Goal: Information Seeking & Learning: Check status

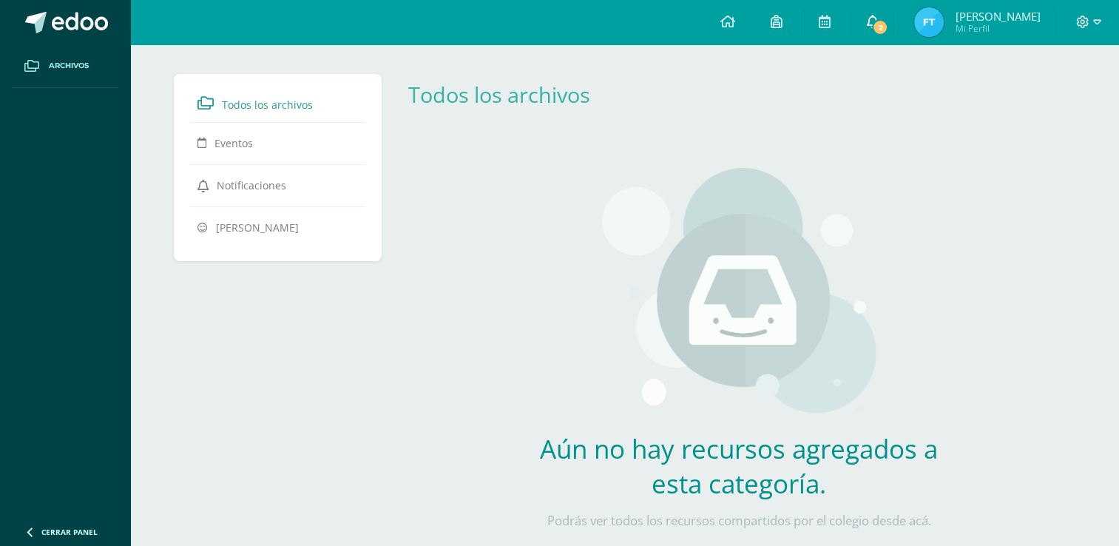
click at [888, 25] on span "2" at bounding box center [880, 27] width 16 height 16
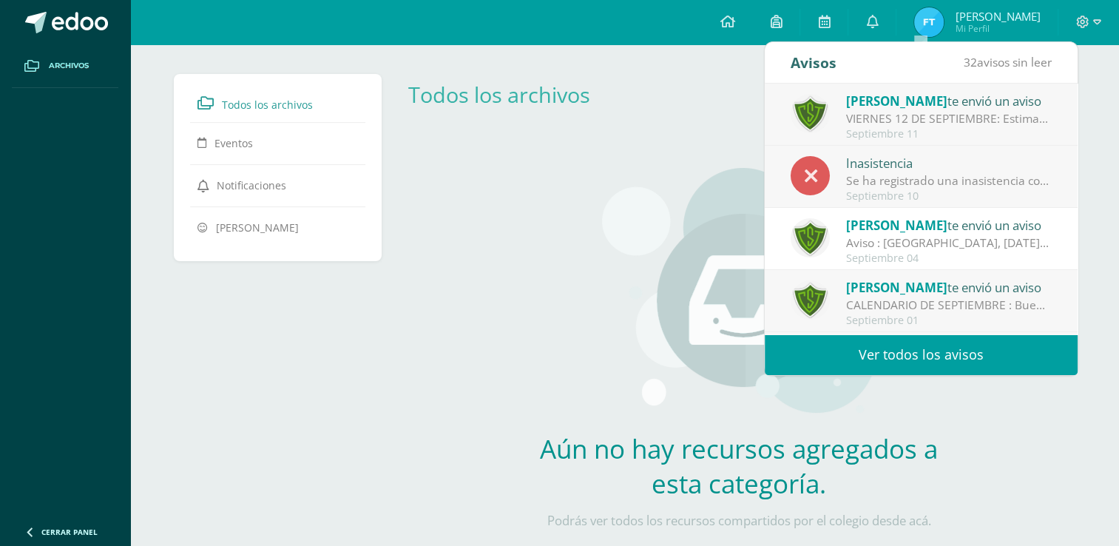
click at [930, 185] on div "Se ha registrado una inasistencia con excusa en Segundo Básico el día [DATE] pa…" at bounding box center [949, 180] width 206 height 17
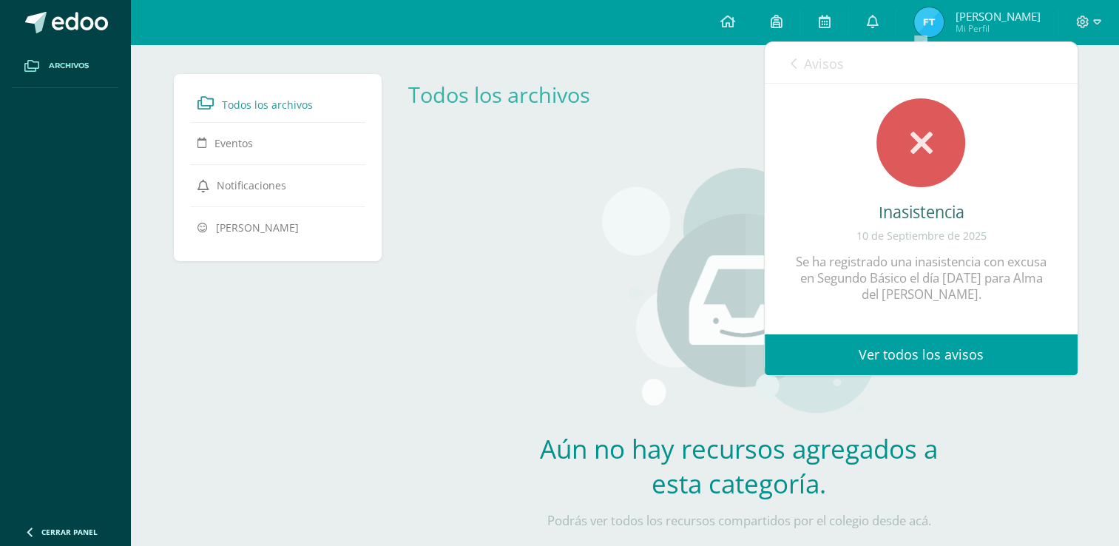
click at [805, 66] on span "Avisos" at bounding box center [824, 64] width 40 height 18
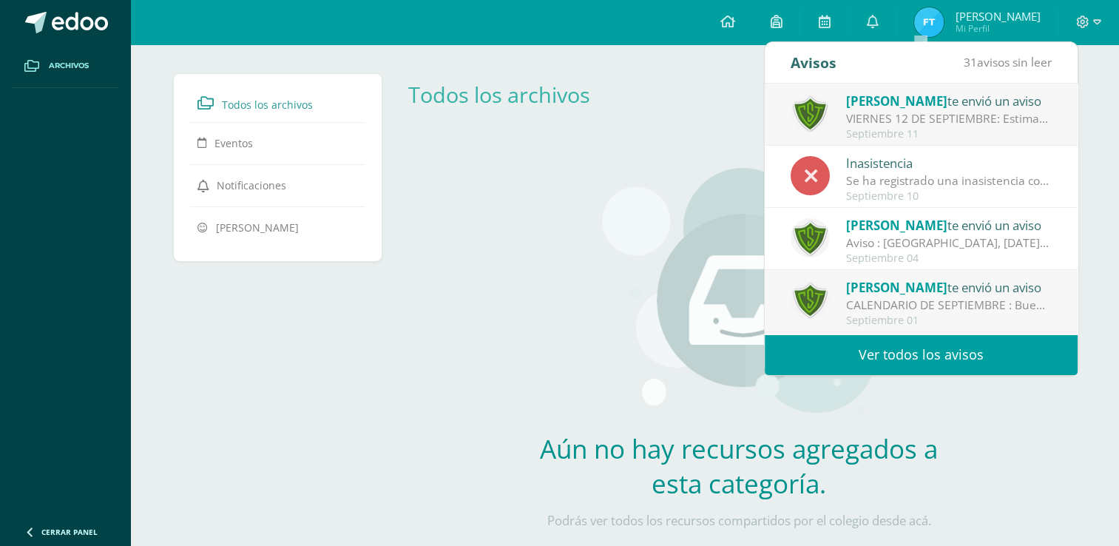
click at [897, 135] on div "Septiembre 11" at bounding box center [949, 134] width 206 height 13
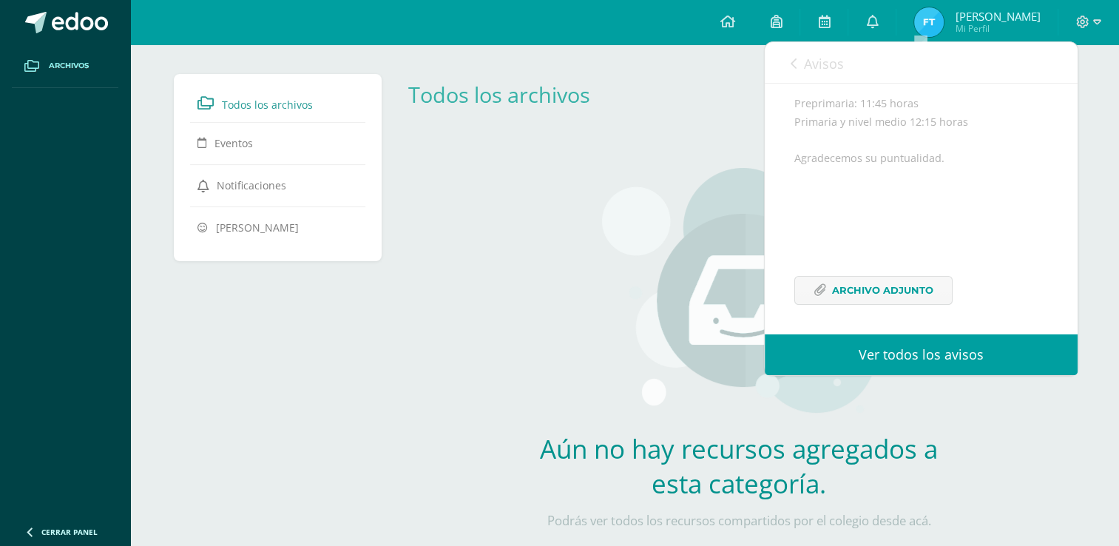
scroll to position [269, 0]
click at [803, 60] on link "Avisos" at bounding box center [817, 63] width 53 height 42
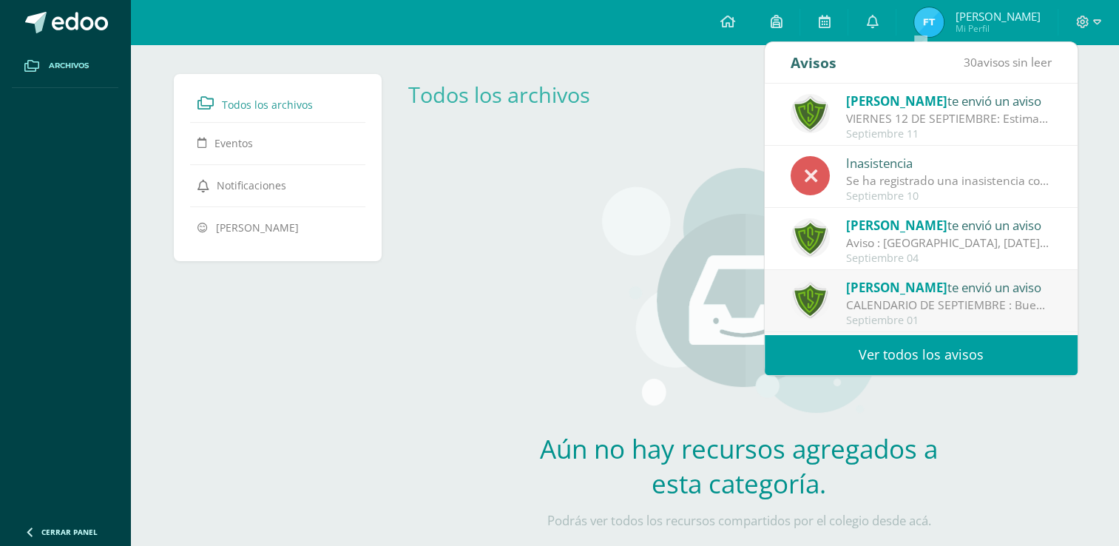
click at [1061, 16] on div at bounding box center [1089, 22] width 61 height 44
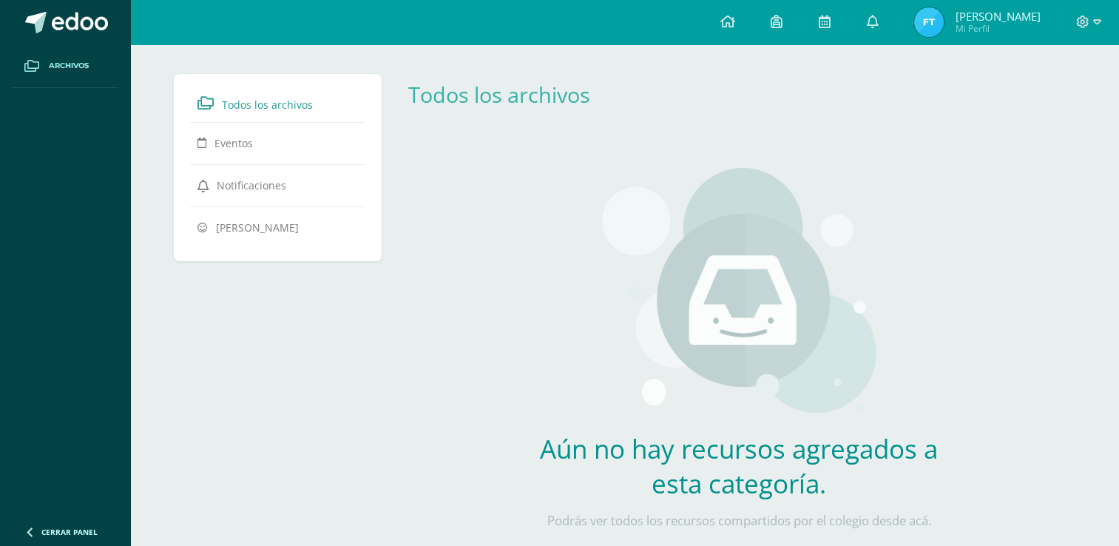
click at [1050, 64] on div "Todos los archivos Eventos Notificaciones [PERSON_NAME] Todos los archivos Arch…" at bounding box center [625, 324] width 962 height 561
click at [1032, 29] on span "Mi Perfil" at bounding box center [997, 28] width 85 height 13
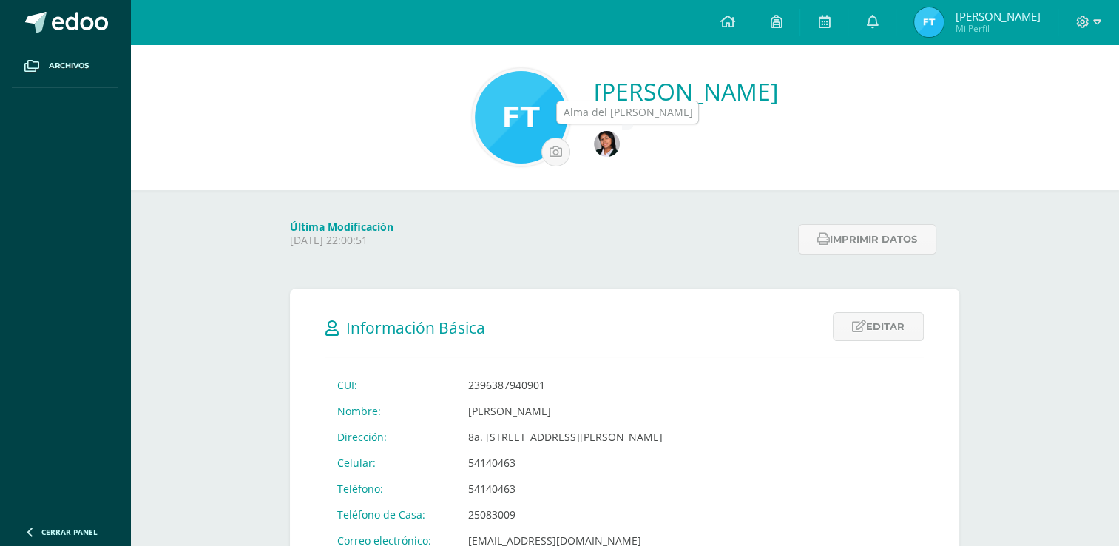
click at [620, 152] on img at bounding box center [607, 144] width 26 height 26
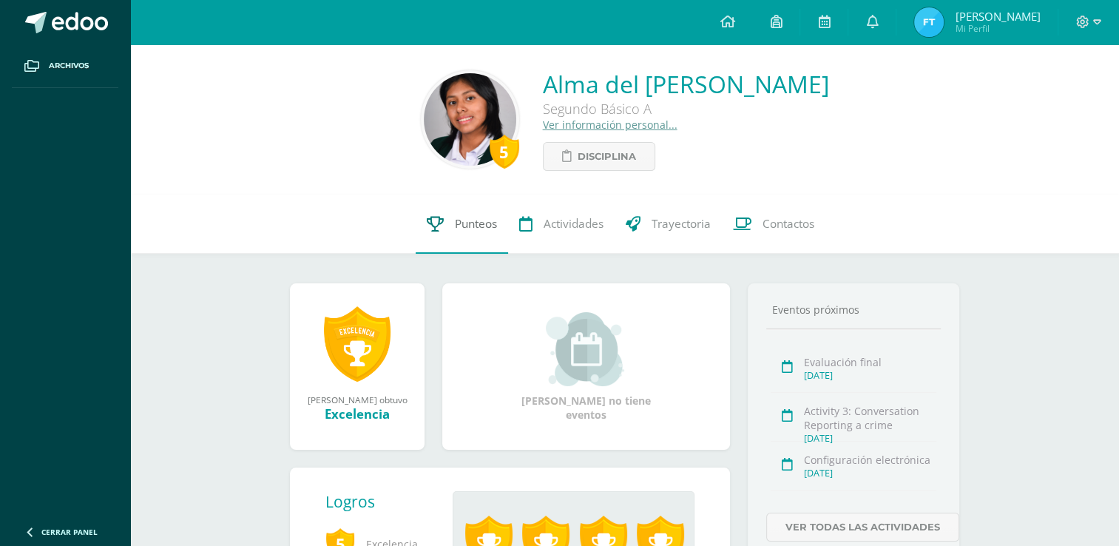
click at [486, 232] on span "Punteos" at bounding box center [476, 224] width 42 height 16
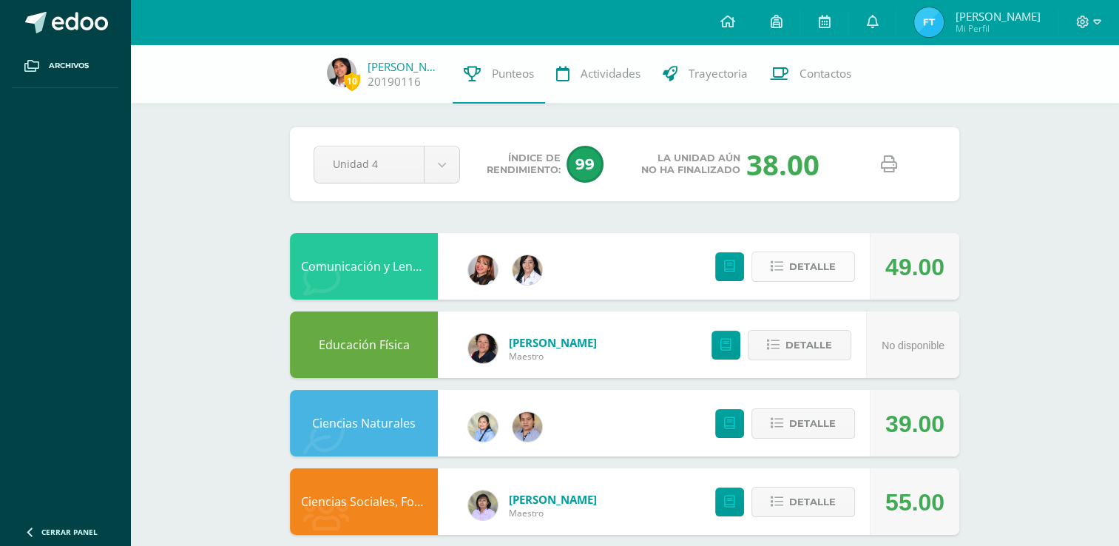
click at [790, 276] on span "Detalle" at bounding box center [812, 266] width 47 height 27
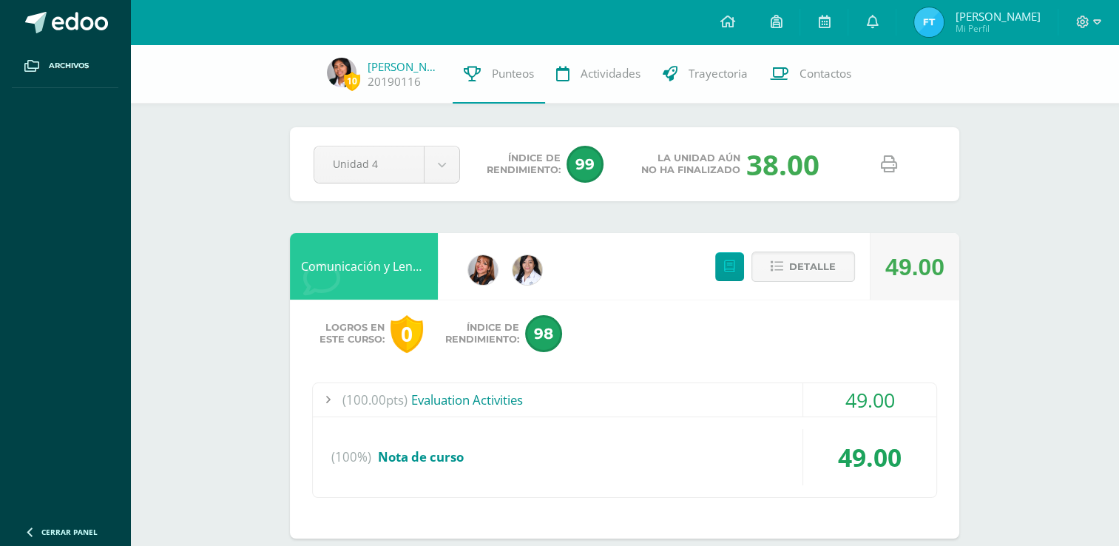
click at [583, 391] on div "(100.00pts) Evaluation Activities" at bounding box center [625, 399] width 624 height 33
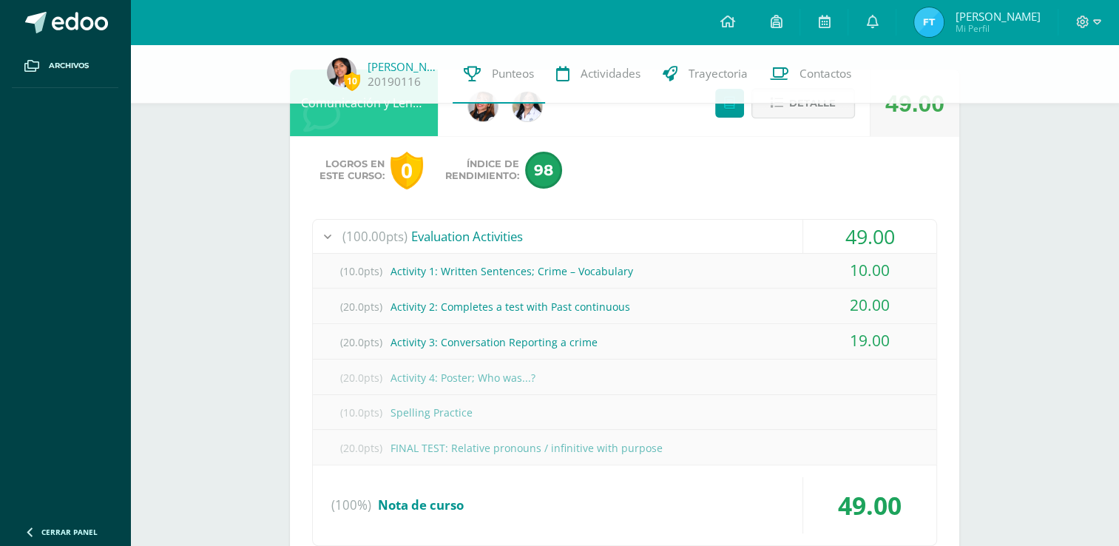
scroll to position [148, 0]
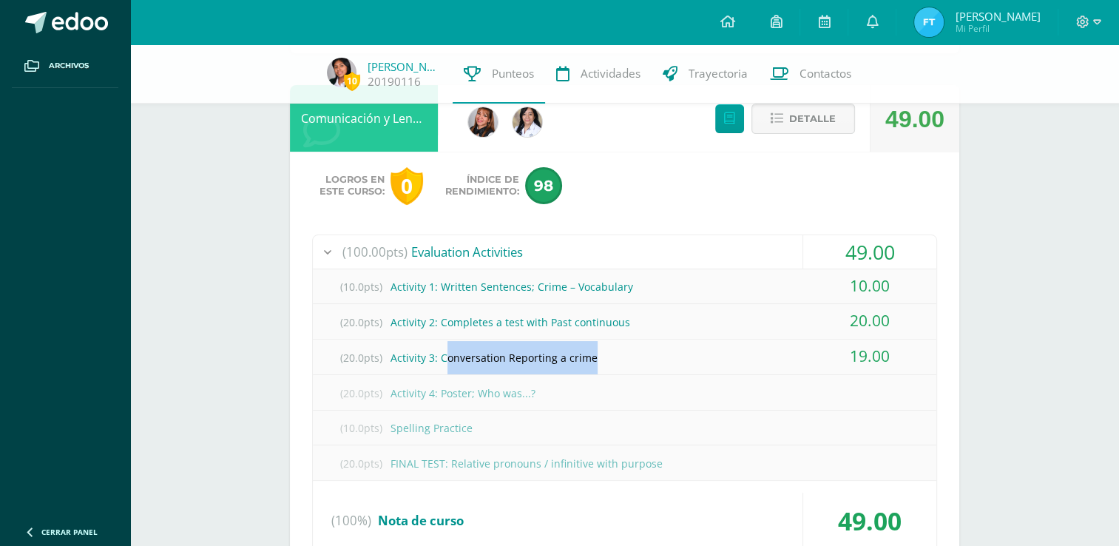
drag, startPoint x: 445, startPoint y: 361, endPoint x: 650, endPoint y: 362, distance: 204.9
click at [650, 362] on div "(20.0pts) Activity 3: Conversation Reporting a crime" at bounding box center [625, 357] width 624 height 33
click at [615, 230] on div "Logros en este curso: 0 Índice de Rendimiento: 98 (100.00pts) Evaluation Activi…" at bounding box center [625, 377] width 670 height 451
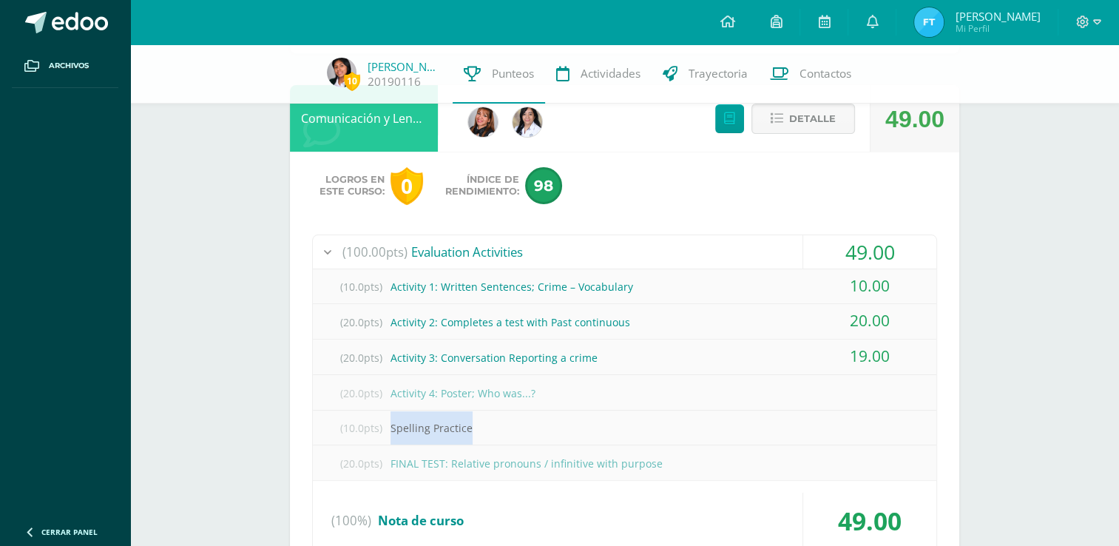
drag, startPoint x: 393, startPoint y: 425, endPoint x: 486, endPoint y: 419, distance: 93.4
click at [486, 419] on div "(10.0pts) Spelling Practice" at bounding box center [625, 427] width 624 height 33
drag, startPoint x: 369, startPoint y: 431, endPoint x: 488, endPoint y: 428, distance: 118.4
click at [488, 428] on div "(10.0pts) Spelling Practice" at bounding box center [625, 427] width 624 height 33
drag, startPoint x: 488, startPoint y: 428, endPoint x: 518, endPoint y: 425, distance: 30.4
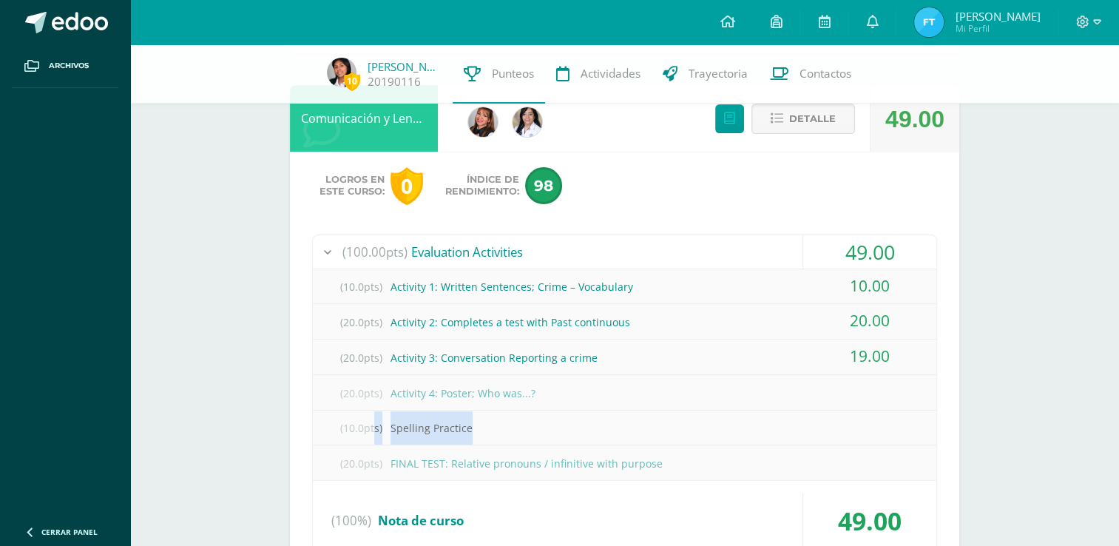
click at [518, 425] on div "(10.0pts) Spelling Practice" at bounding box center [625, 427] width 624 height 33
click at [522, 429] on div "(10.0pts) Spelling Practice" at bounding box center [625, 427] width 624 height 33
drag, startPoint x: 553, startPoint y: 389, endPoint x: 286, endPoint y: 413, distance: 268.1
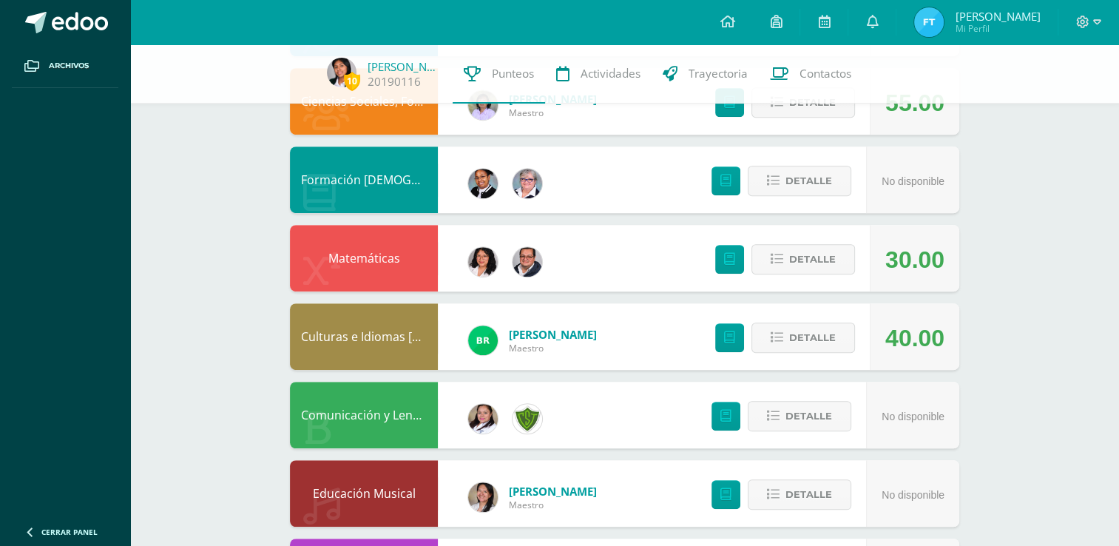
scroll to position [814, 0]
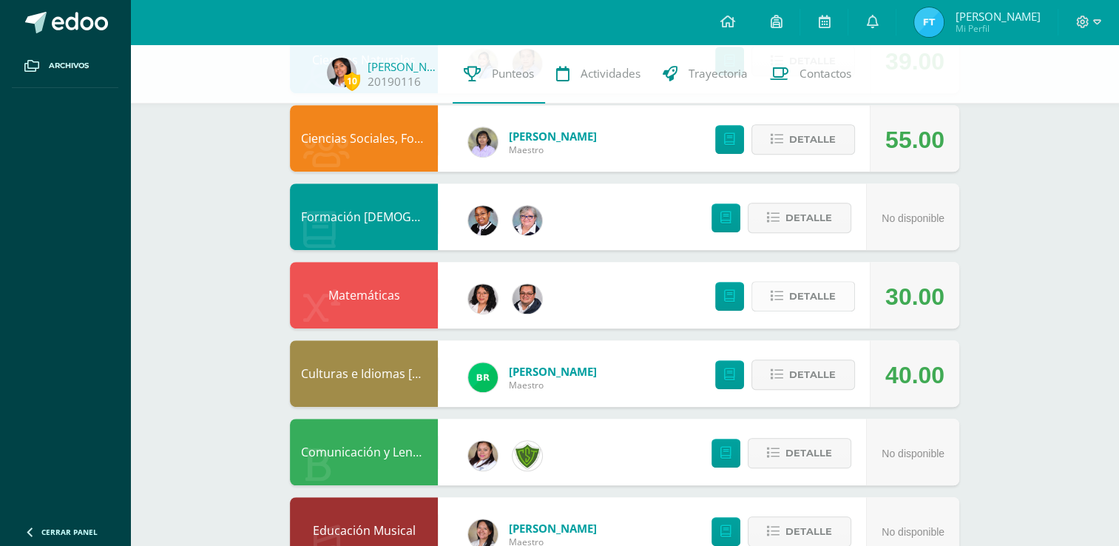
click at [818, 289] on span "Detalle" at bounding box center [812, 296] width 47 height 27
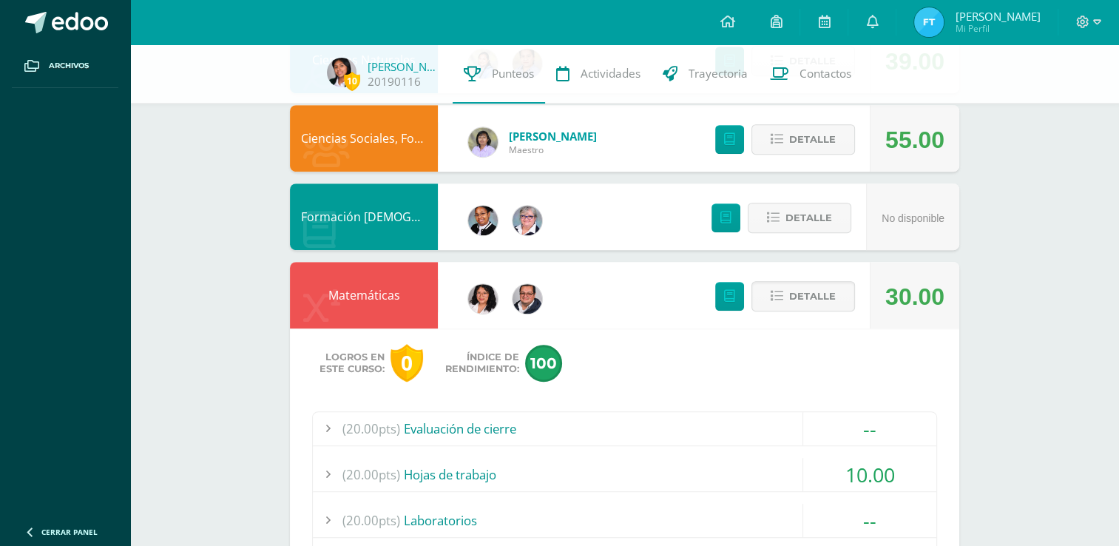
click at [419, 417] on div "(20.00pts) Evaluación de cierre" at bounding box center [625, 428] width 624 height 33
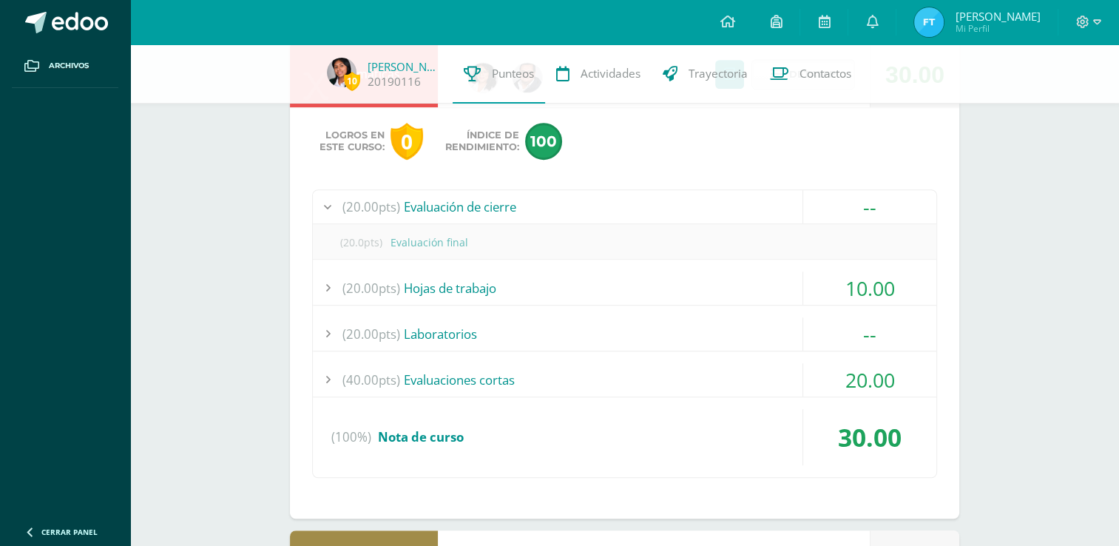
scroll to position [824, 0]
click at [370, 195] on span "(20.00pts)" at bounding box center [372, 205] width 58 height 33
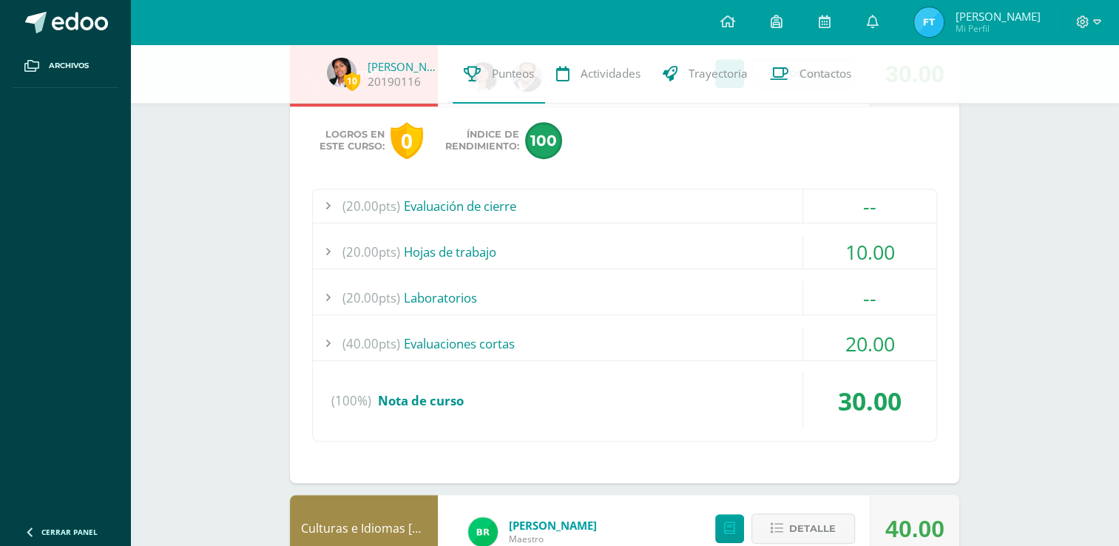
click at [351, 240] on span "(20.00pts)" at bounding box center [372, 251] width 58 height 33
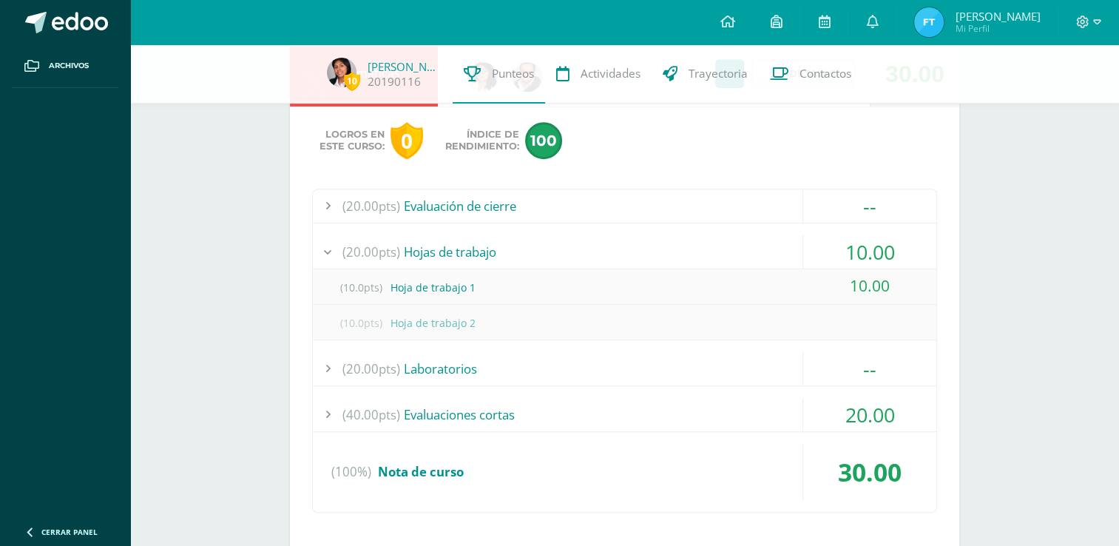
click at [345, 256] on span "(20.00pts)" at bounding box center [372, 251] width 58 height 33
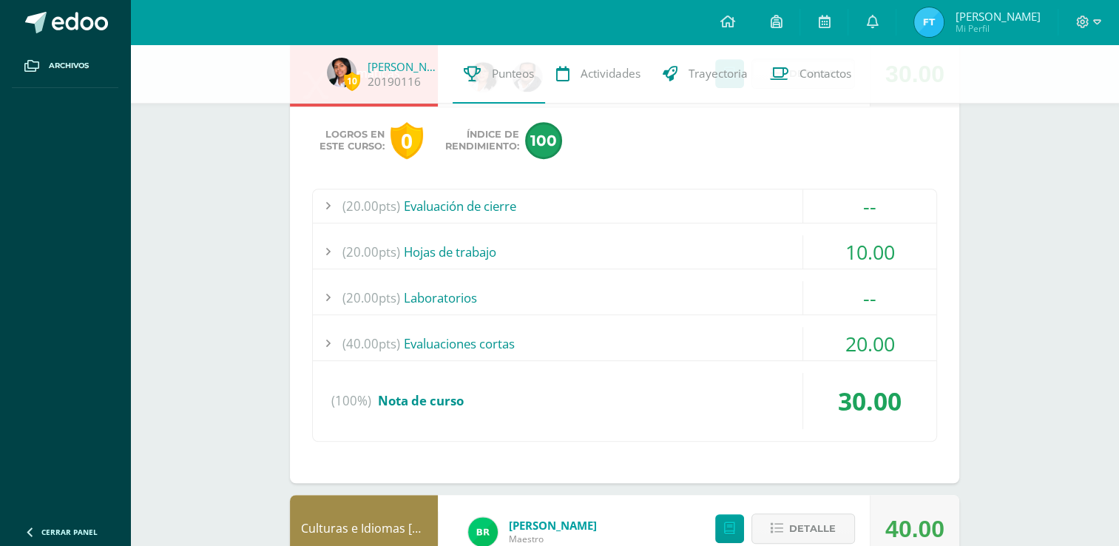
click at [353, 298] on span "(20.00pts)" at bounding box center [372, 297] width 58 height 33
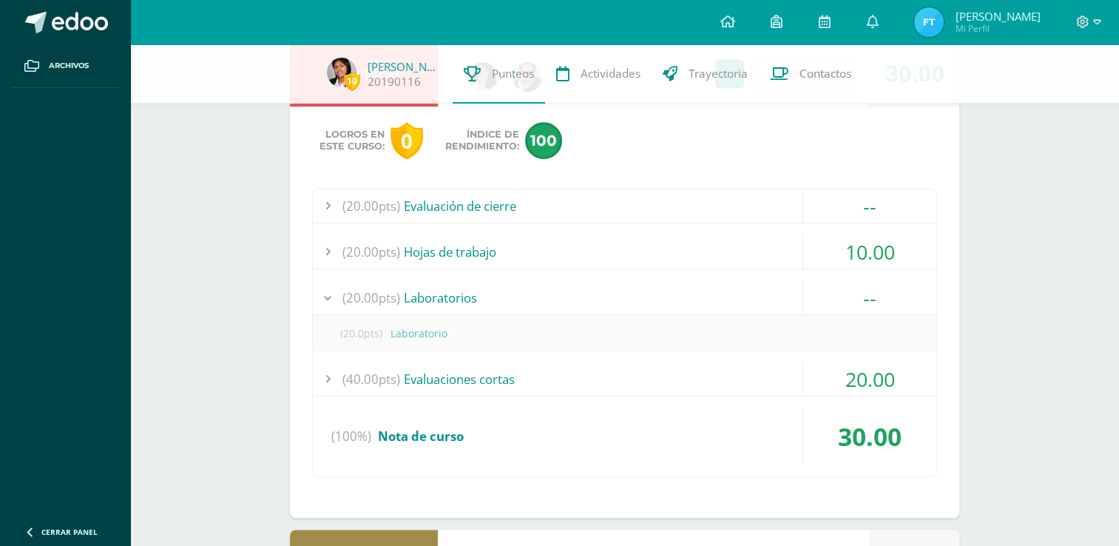
click at [353, 298] on span "(20.00pts)" at bounding box center [372, 297] width 58 height 33
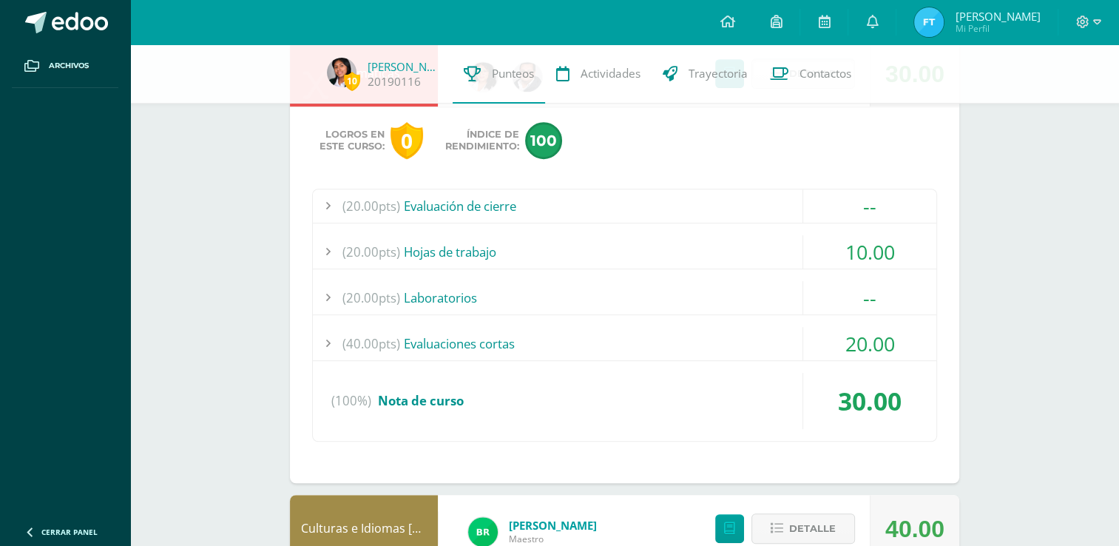
drag, startPoint x: 353, startPoint y: 298, endPoint x: 351, endPoint y: 335, distance: 37.1
click at [351, 335] on span "(40.00pts)" at bounding box center [372, 343] width 58 height 33
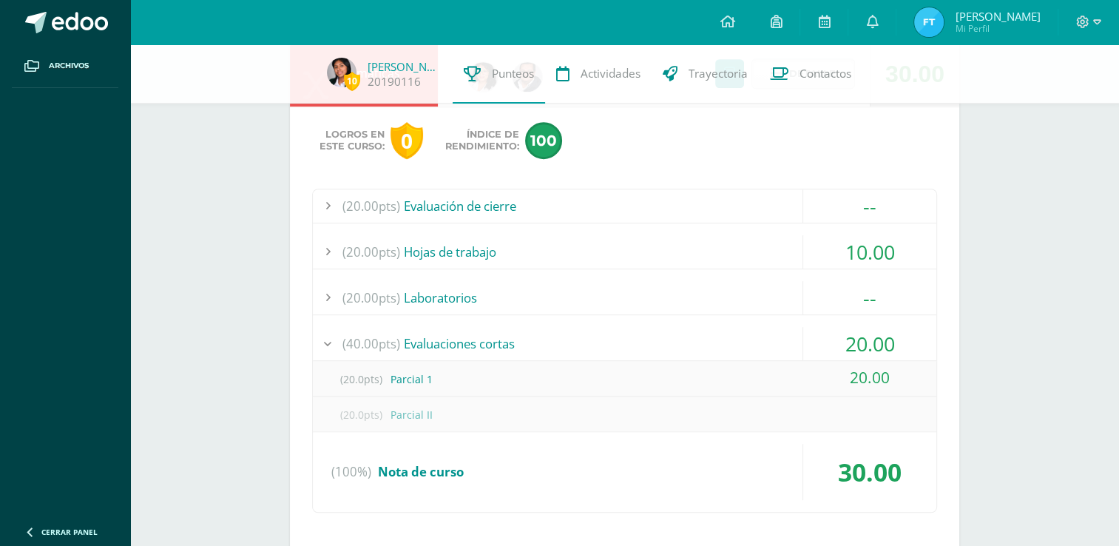
click at [346, 341] on span "(40.00pts)" at bounding box center [372, 343] width 58 height 33
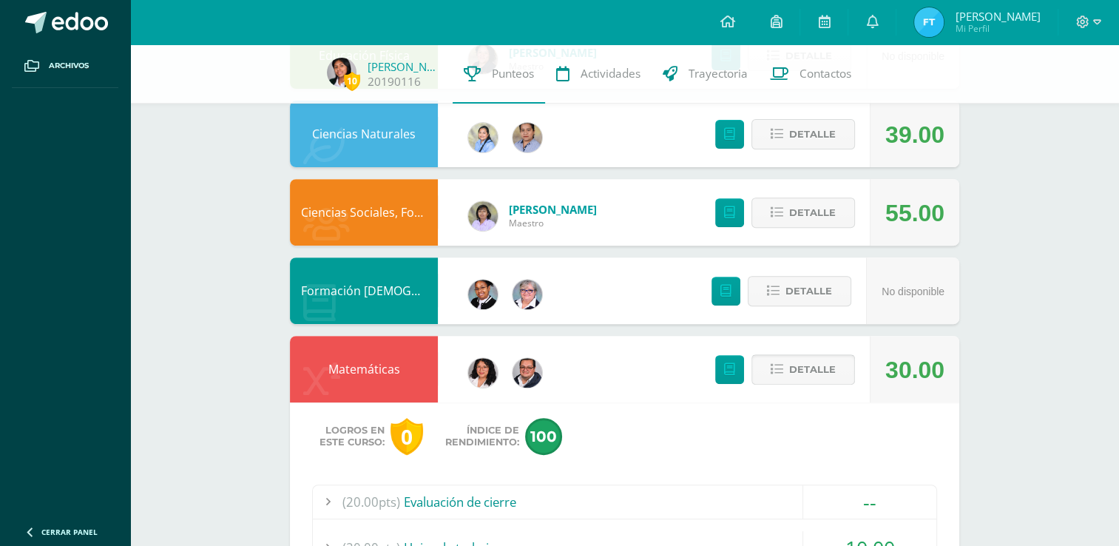
click at [840, 370] on button "Detalle" at bounding box center [804, 369] width 104 height 30
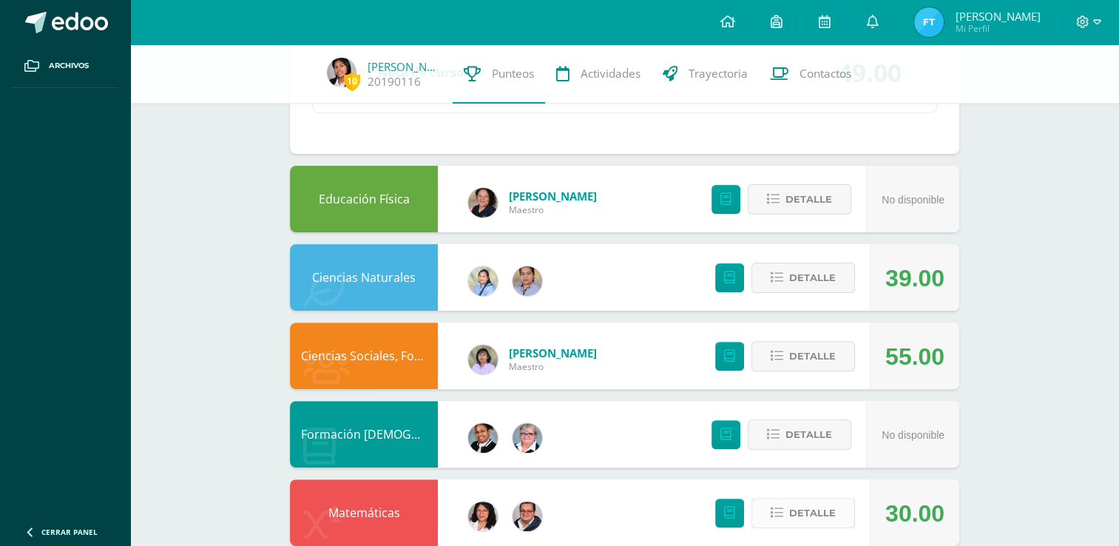
scroll to position [380, 0]
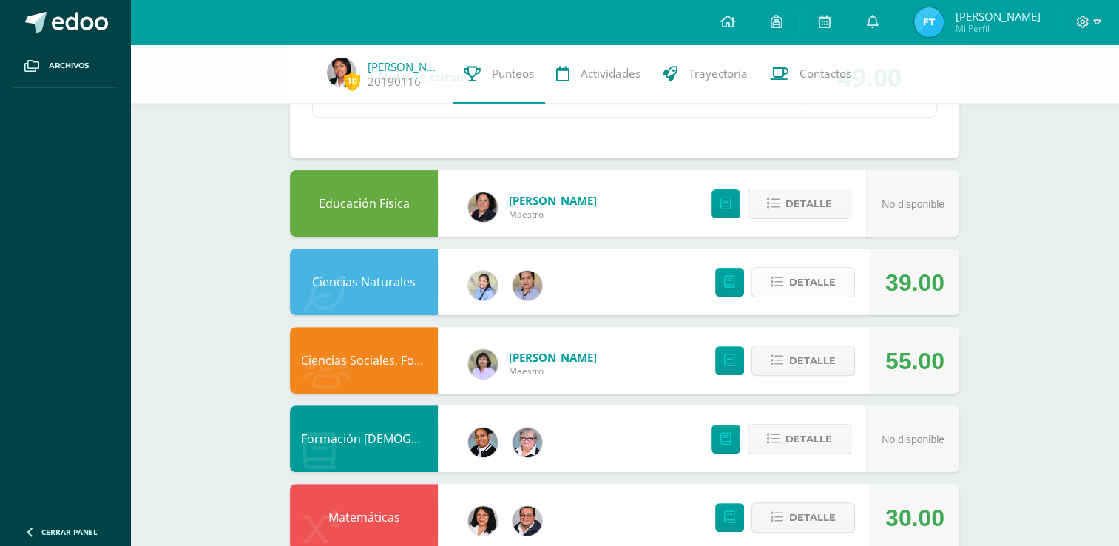
click at [801, 291] on span "Detalle" at bounding box center [812, 282] width 47 height 27
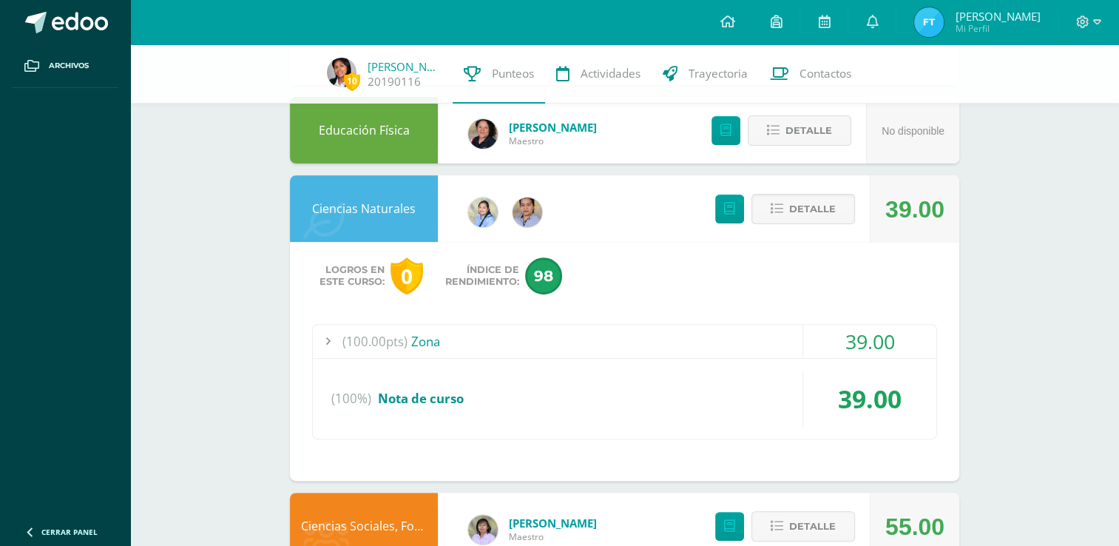
scroll to position [454, 0]
click at [485, 314] on div "Logros en este curso: 0 Índice de Rendimiento: 98 (100.00pts) Zona 39.00" at bounding box center [625, 360] width 670 height 239
click at [473, 326] on div "(100.00pts) Zona" at bounding box center [625, 340] width 624 height 33
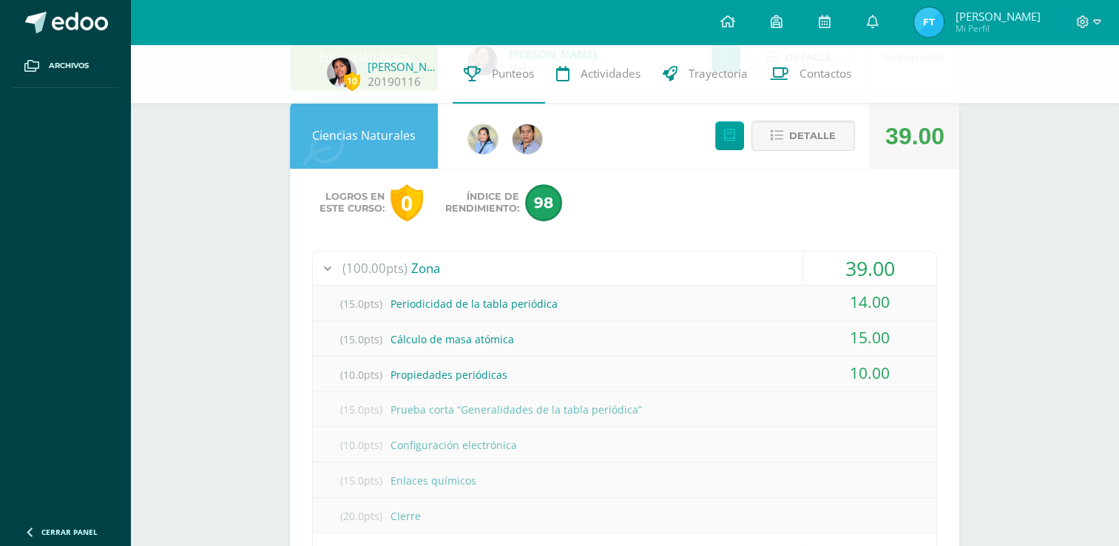
scroll to position [528, 0]
drag, startPoint x: 839, startPoint y: 296, endPoint x: 962, endPoint y: 301, distance: 122.9
click at [701, 289] on div "(15.0pts) Periodicidad de la tabla periódica" at bounding box center [625, 302] width 624 height 33
click at [361, 269] on span "(100.00pts)" at bounding box center [375, 266] width 65 height 33
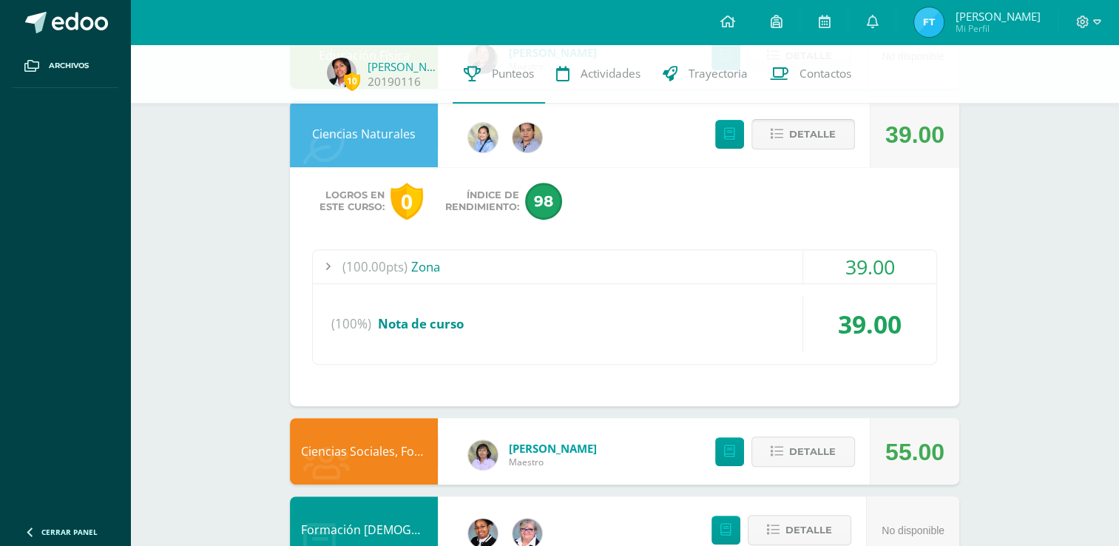
click at [831, 132] on span "Detalle" at bounding box center [812, 134] width 47 height 27
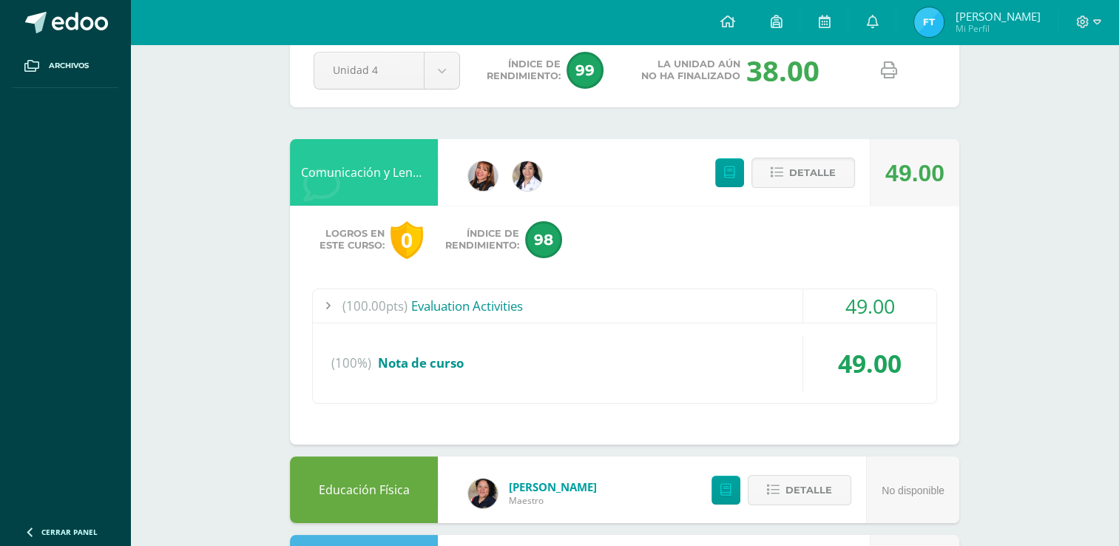
scroll to position [0, 0]
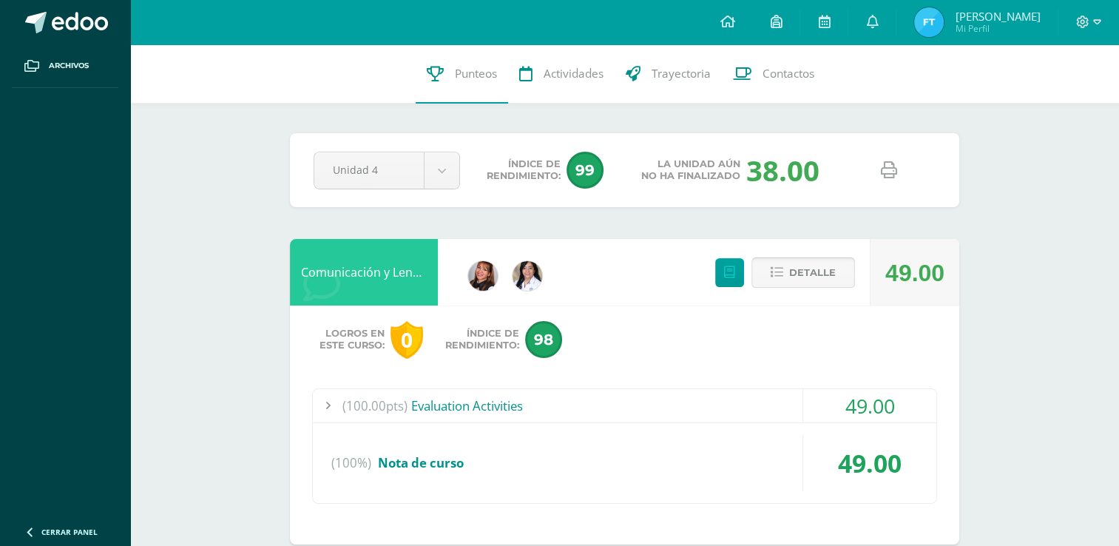
click at [806, 272] on span "Detalle" at bounding box center [812, 272] width 47 height 27
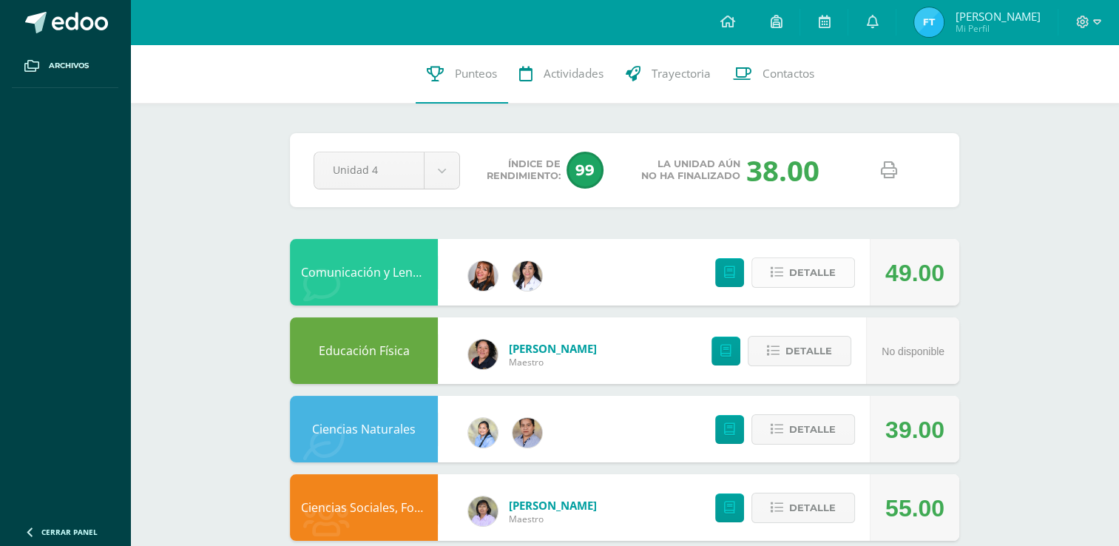
click at [846, 270] on button "Detalle" at bounding box center [804, 272] width 104 height 30
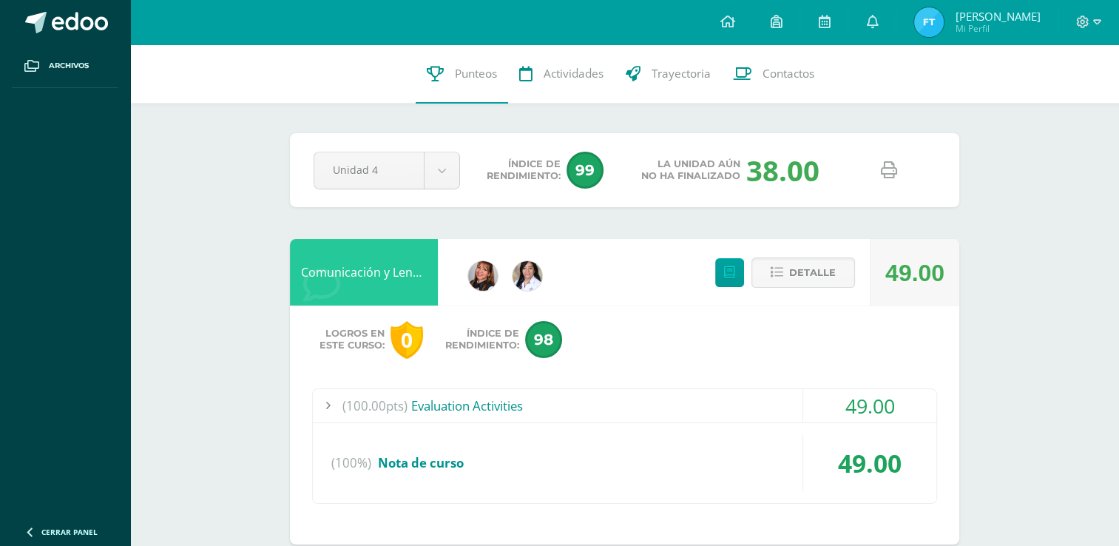
click at [477, 409] on div "(100.00pts) Evaluation Activities" at bounding box center [625, 405] width 624 height 33
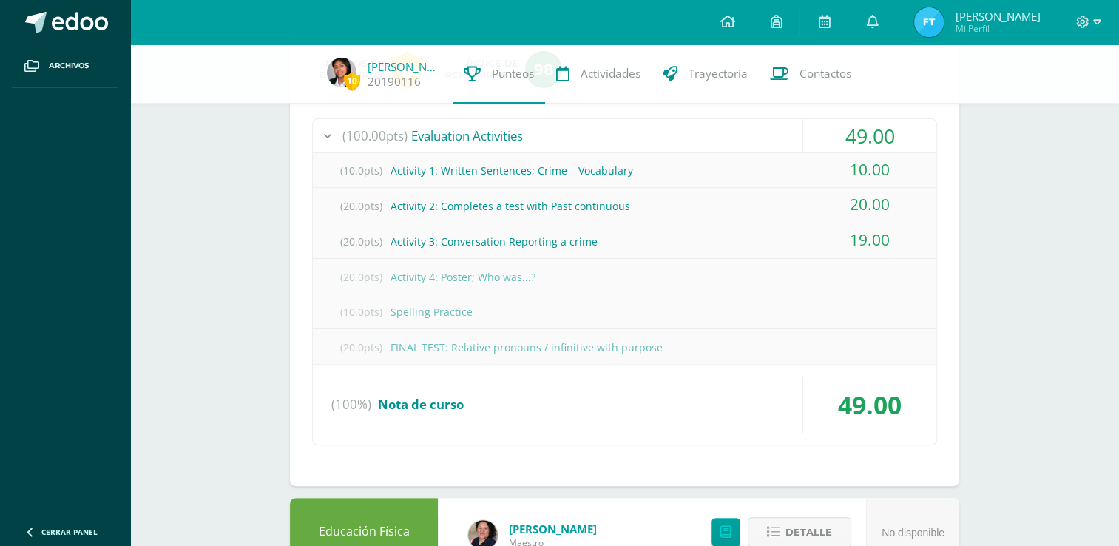
scroll to position [296, 0]
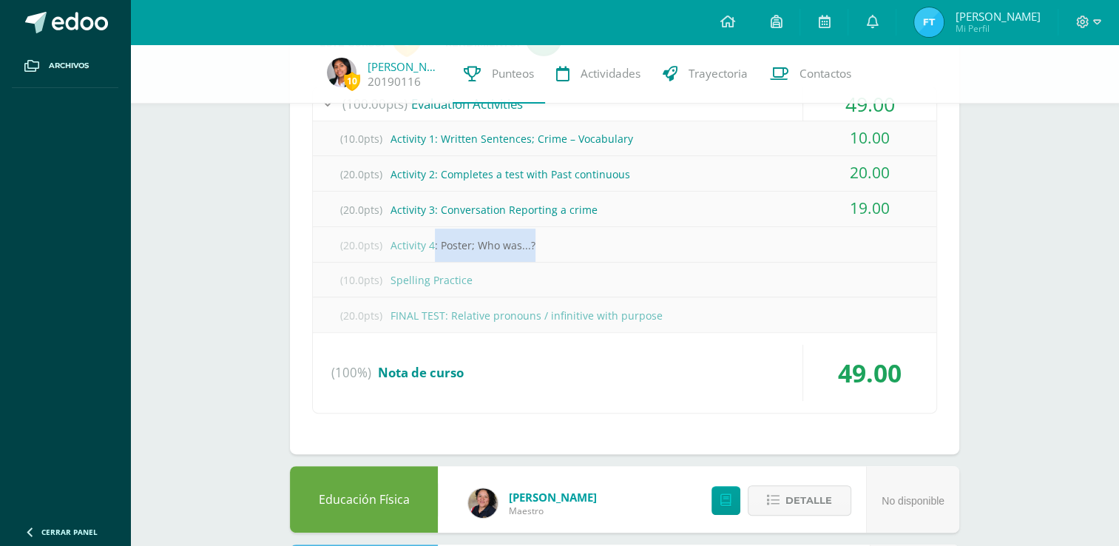
drag, startPoint x: 431, startPoint y: 247, endPoint x: 601, endPoint y: 243, distance: 170.2
click at [601, 243] on div "(20.0pts) Activity 4: Poster; Who was...?" at bounding box center [625, 245] width 624 height 33
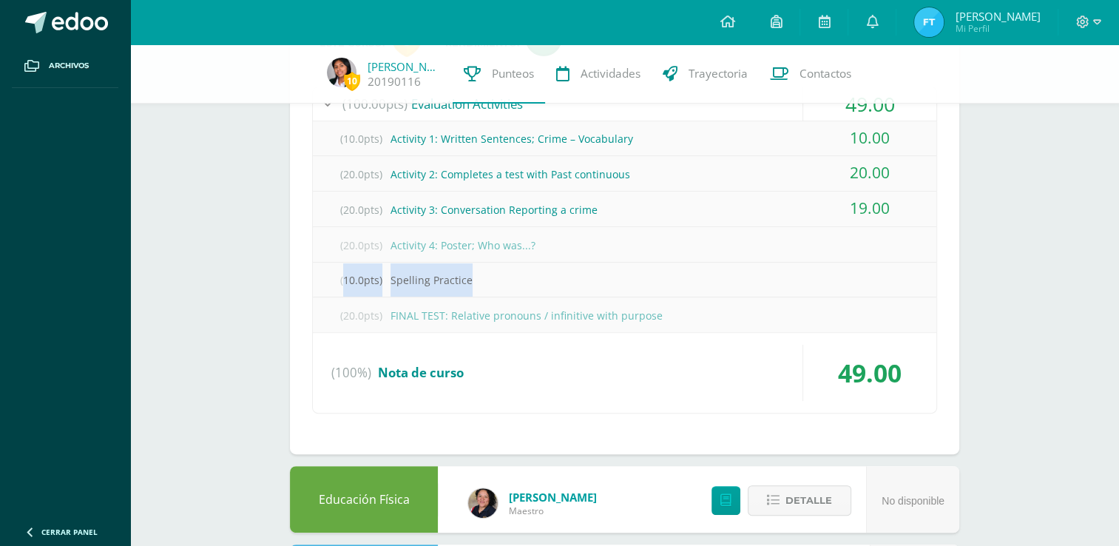
drag, startPoint x: 601, startPoint y: 243, endPoint x: 532, endPoint y: 263, distance: 71.9
click at [532, 263] on div "(10.0pts) Spelling Practice" at bounding box center [625, 279] width 624 height 33
drag, startPoint x: 532, startPoint y: 263, endPoint x: 430, endPoint y: 232, distance: 106.9
click at [430, 232] on div "(20.0pts) Activity 4: Poster; Who was...?" at bounding box center [625, 245] width 624 height 33
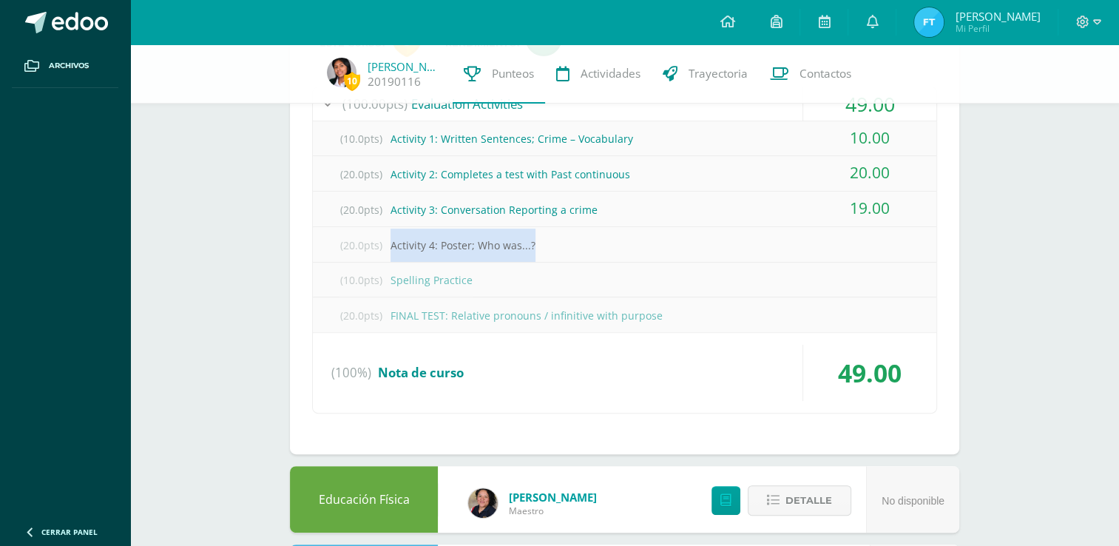
drag, startPoint x: 388, startPoint y: 241, endPoint x: 632, endPoint y: 249, distance: 244.3
click at [632, 249] on div "(20.0pts) Activity 4: Poster; Who was...?" at bounding box center [625, 245] width 624 height 33
click at [477, 286] on div "(10.0pts) Spelling Practice" at bounding box center [625, 279] width 624 height 33
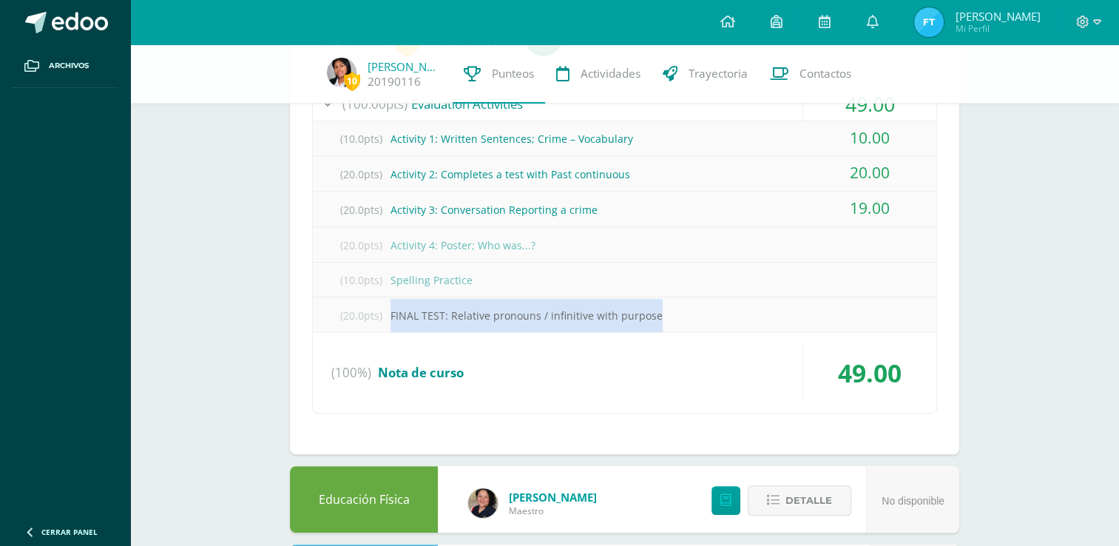
drag, startPoint x: 391, startPoint y: 309, endPoint x: 714, endPoint y: 306, distance: 323.3
click at [714, 306] on div "(20.0pts) FINAL TEST: Relative pronouns / infinitive with purpose" at bounding box center [625, 315] width 624 height 33
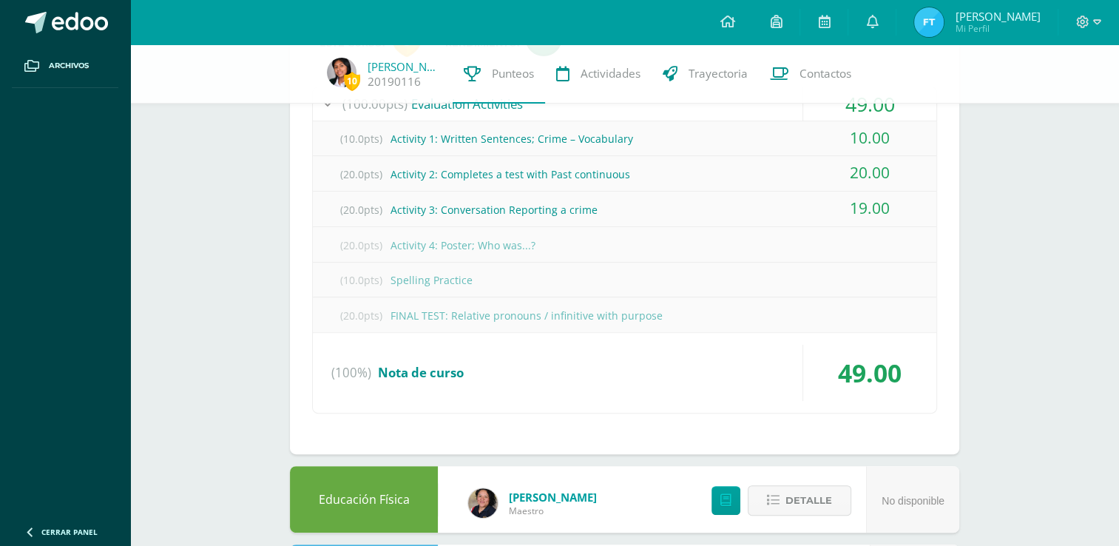
drag, startPoint x: 714, startPoint y: 306, endPoint x: 664, endPoint y: 347, distance: 64.7
click at [664, 347] on div "(100%) Nota de curso" at bounding box center [625, 373] width 624 height 56
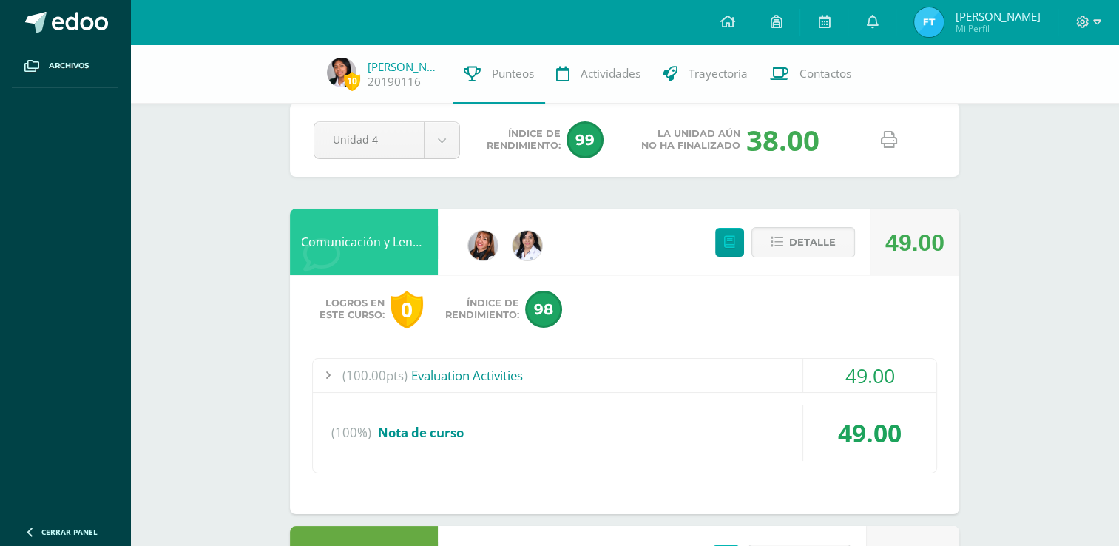
scroll to position [0, 0]
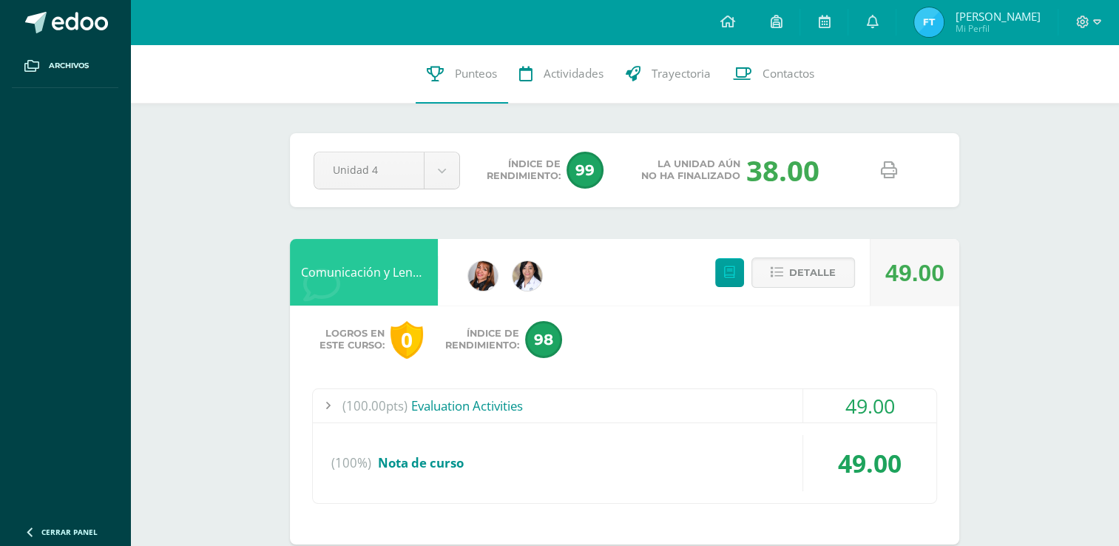
click at [331, 421] on div at bounding box center [328, 405] width 30 height 33
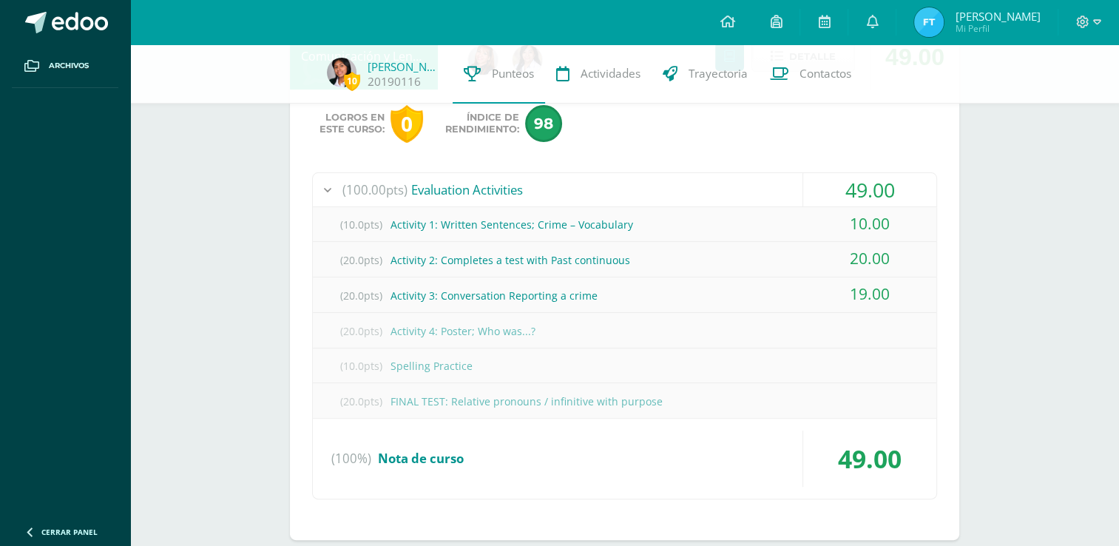
scroll to position [222, 0]
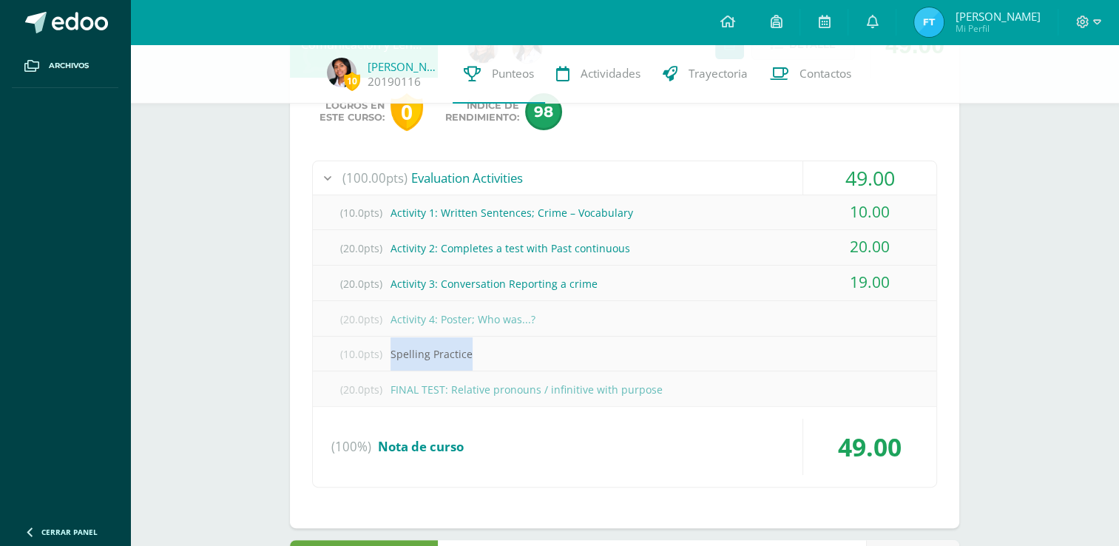
drag, startPoint x: 485, startPoint y: 352, endPoint x: 381, endPoint y: 362, distance: 104.0
click at [381, 362] on div "(10.0pts) Spelling Practice" at bounding box center [625, 353] width 624 height 33
drag, startPoint x: 381, startPoint y: 362, endPoint x: 479, endPoint y: 419, distance: 113.1
click at [479, 419] on div "(100.00pts) Evaluation Activities 49.00 (10.0pts) Activity 1: Written Sentences…" at bounding box center [624, 325] width 625 height 328
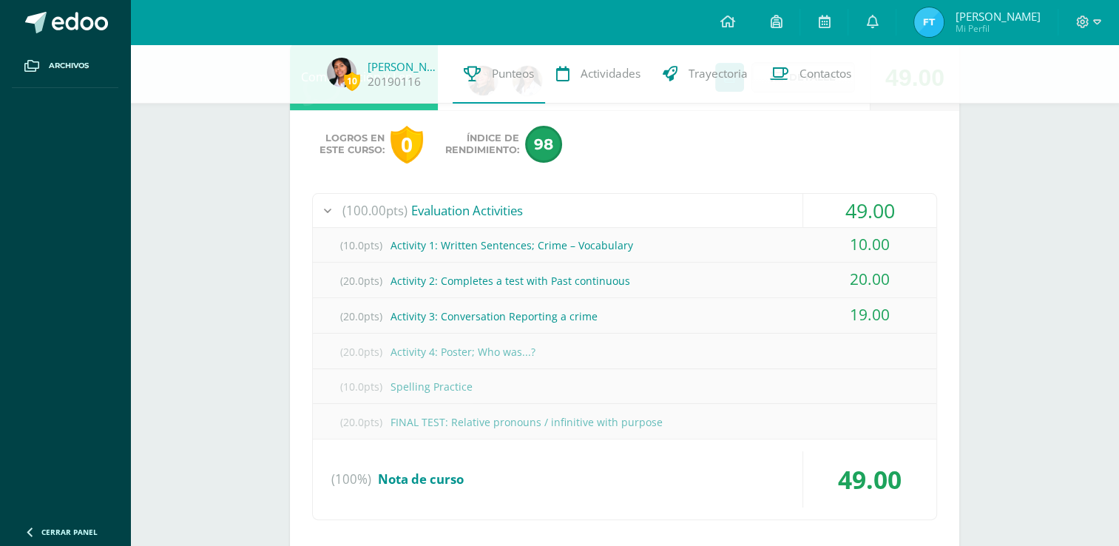
scroll to position [148, 0]
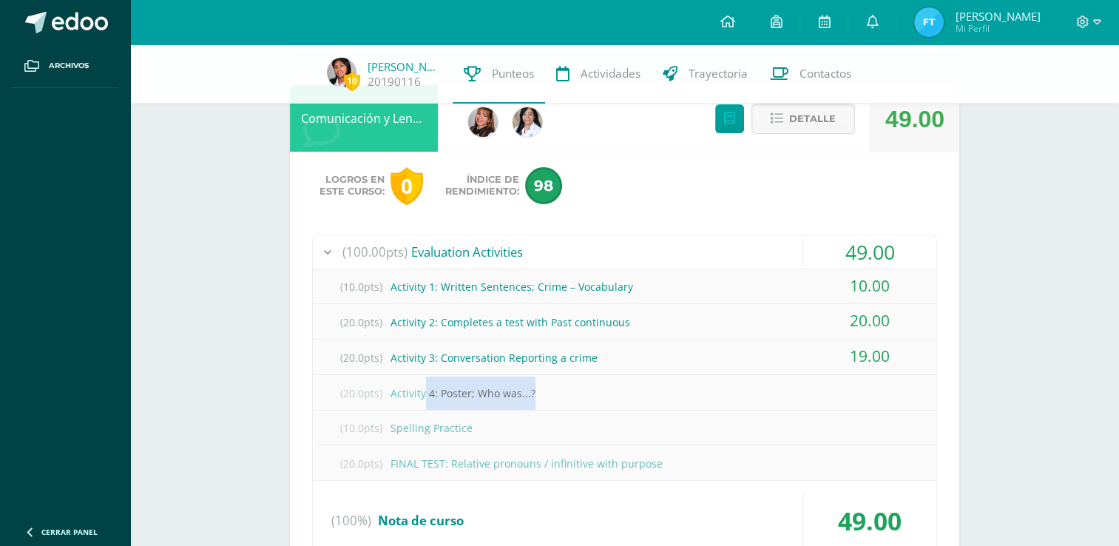
drag, startPoint x: 547, startPoint y: 397, endPoint x: 426, endPoint y: 398, distance: 120.6
click at [426, 398] on div "(20.0pts) Activity 4: Poster; Who was...?" at bounding box center [625, 393] width 624 height 33
click at [864, 348] on div "19.00" at bounding box center [869, 356] width 133 height 33
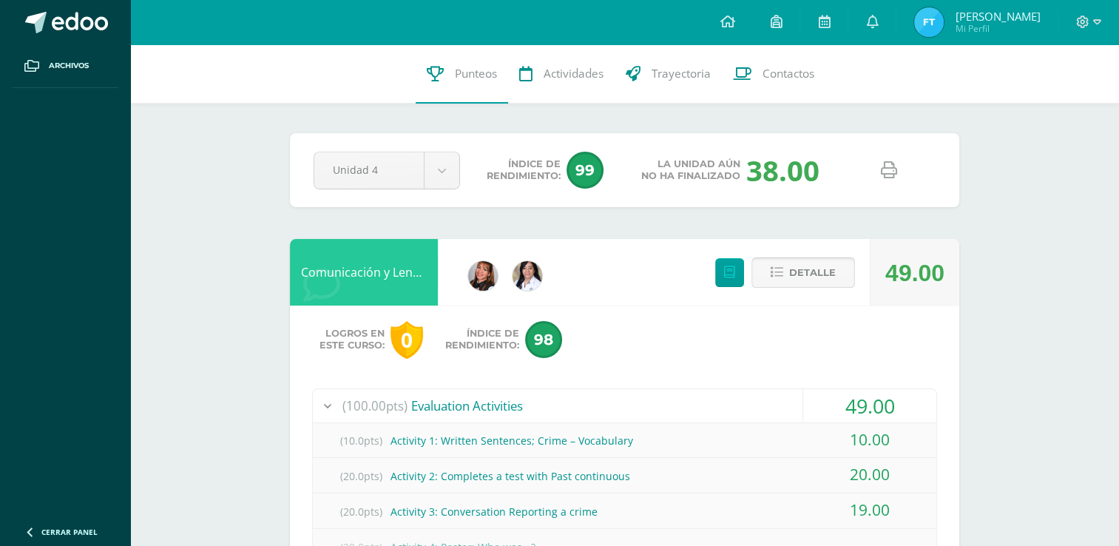
click at [784, 269] on button "Detalle" at bounding box center [804, 272] width 104 height 30
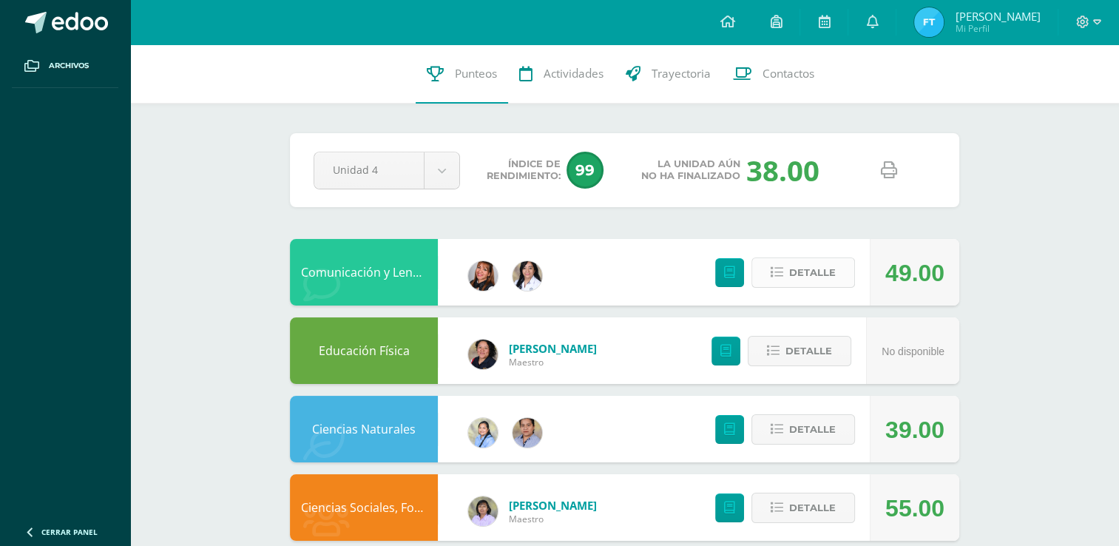
click at [781, 275] on icon at bounding box center [777, 272] width 13 height 13
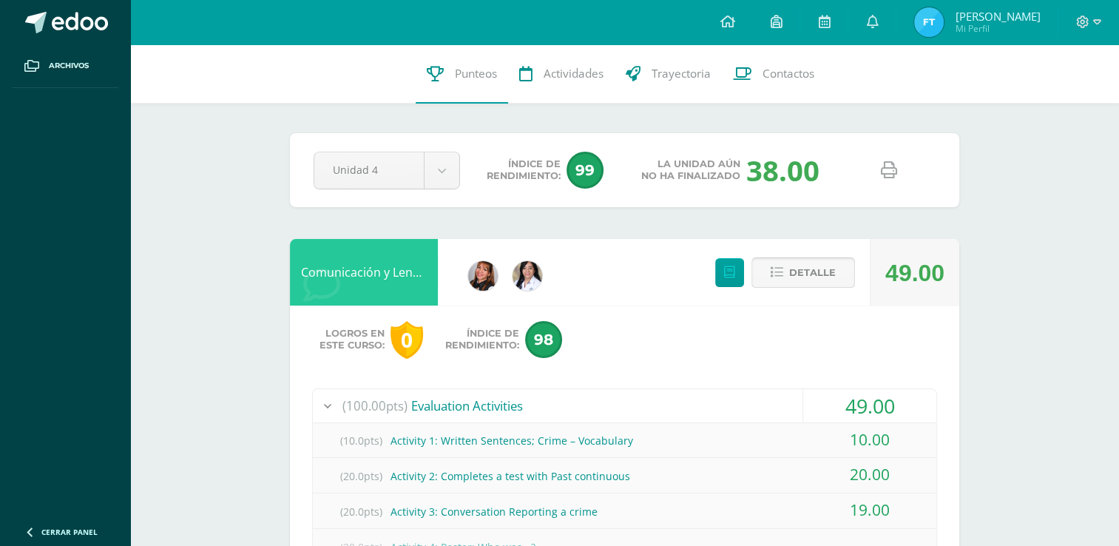
click at [781, 275] on icon at bounding box center [777, 272] width 13 height 13
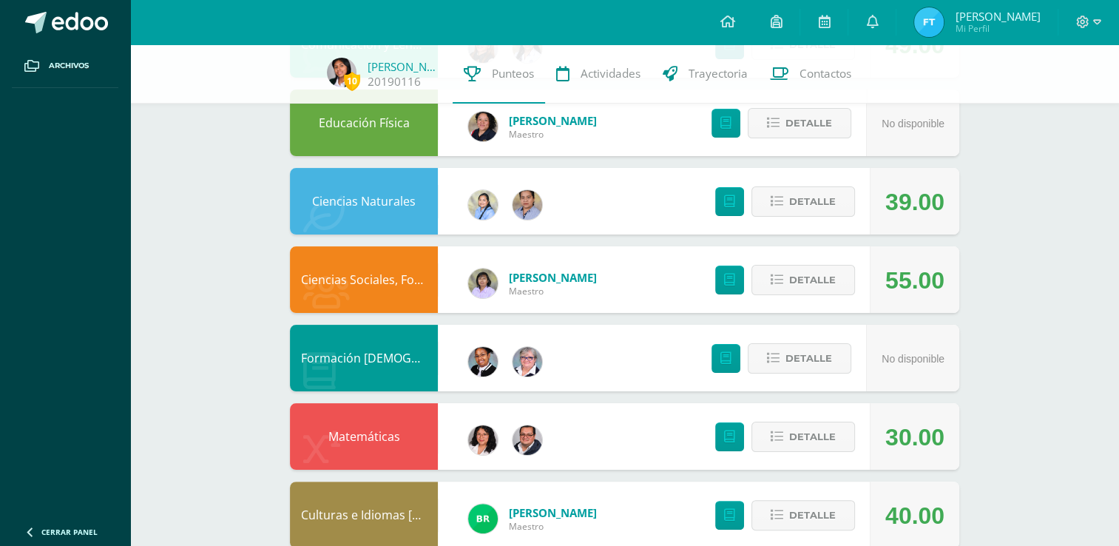
scroll to position [222, 0]
